Goal: Information Seeking & Learning: Check status

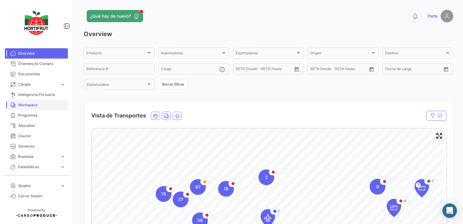
drag, startPoint x: 42, startPoint y: 106, endPoint x: 32, endPoint y: 102, distance: 10.3
click at [32, 102] on span "Workspace" at bounding box center [41, 104] width 47 height 5
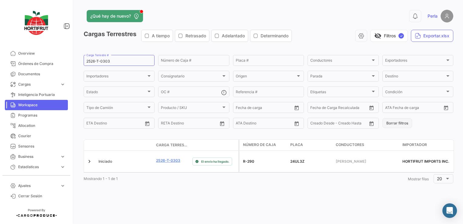
click at [393, 119] on button "Borrar filtros" at bounding box center [398, 123] width 30 height 10
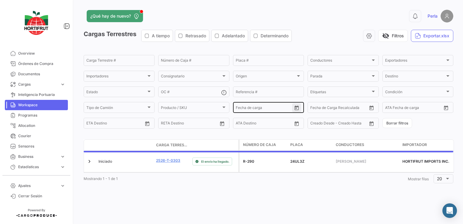
click at [298, 110] on icon "Open calendar" at bounding box center [296, 107] width 5 height 5
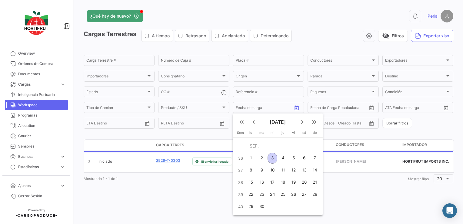
click at [271, 156] on div "3" at bounding box center [273, 157] width 10 height 11
type input "[DATE]"
click at [271, 156] on div "3" at bounding box center [273, 157] width 10 height 11
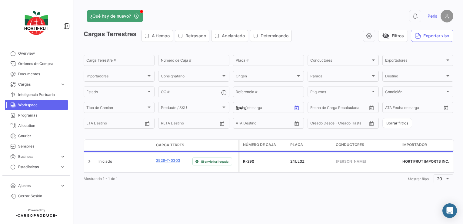
type input "[DATE]"
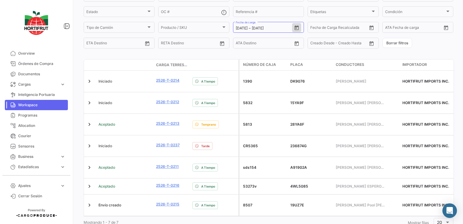
scroll to position [85, 0]
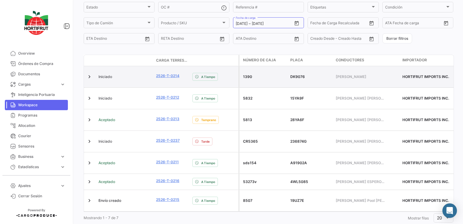
click at [249, 76] on div "1390" at bounding box center [264, 76] width 42 height 5
copy div "1390"
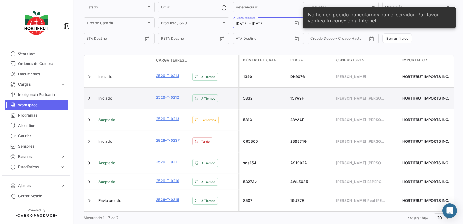
click at [249, 96] on div "5832" at bounding box center [264, 97] width 42 height 5
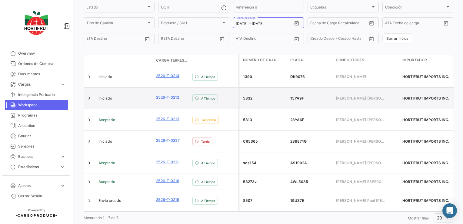
copy div "5832"
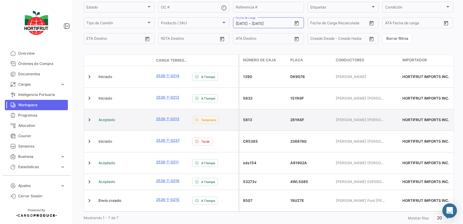
click at [247, 117] on div "5813" at bounding box center [264, 119] width 42 height 5
copy div "5813"
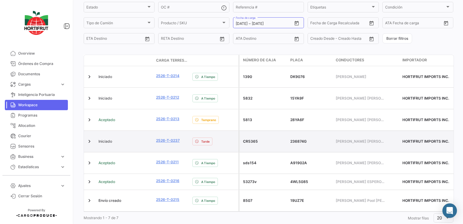
click at [256, 139] on div "CR5365" at bounding box center [264, 141] width 42 height 5
copy div "CR5365"
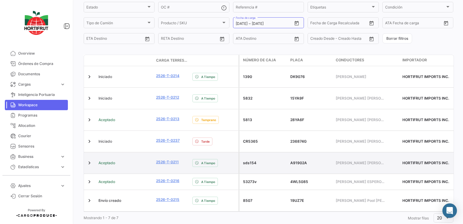
drag, startPoint x: 256, startPoint y: 151, endPoint x: 235, endPoint y: 146, distance: 21.0
copy datatable-body-row "sds154"
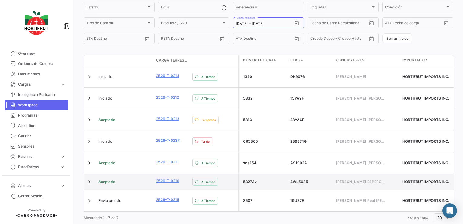
click at [250, 179] on div "53273v" at bounding box center [264, 181] width 42 height 5
copy div "53273v"
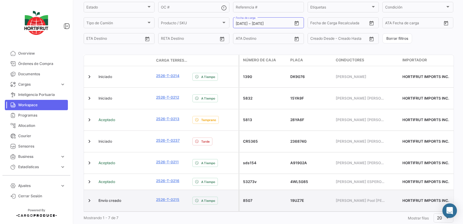
click at [247, 198] on div "8507" at bounding box center [264, 200] width 42 height 5
copy div "8507"
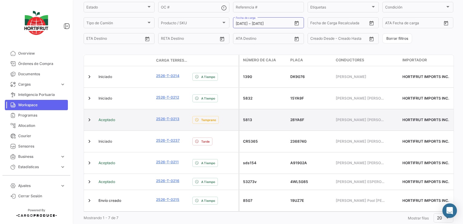
click at [248, 117] on div "5813" at bounding box center [264, 119] width 42 height 5
copy div "5813"
click at [167, 116] on link "2526-T-0213" at bounding box center [167, 118] width 23 height 5
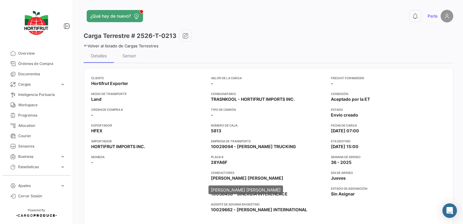
drag, startPoint x: 211, startPoint y: 178, endPoint x: 280, endPoint y: 179, distance: 69.1
click at [280, 179] on span "[PERSON_NAME] [PERSON_NAME]" at bounding box center [247, 178] width 72 height 6
click at [281, 179] on span "[PERSON_NAME] [PERSON_NAME]" at bounding box center [247, 178] width 72 height 6
drag, startPoint x: 282, startPoint y: 179, endPoint x: 209, endPoint y: 179, distance: 74.0
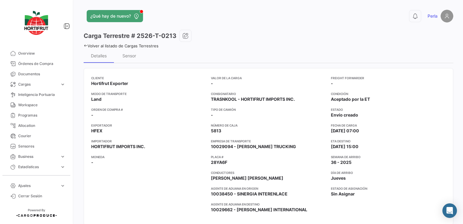
click at [209, 179] on div "Cliente Hortifrut Exporter Modo de Transporte Land Orden de Compra # - Exportad…" at bounding box center [268, 146] width 355 height 142
copy span "[PERSON_NAME] [PERSON_NAME]"
